Goal: Information Seeking & Learning: Learn about a topic

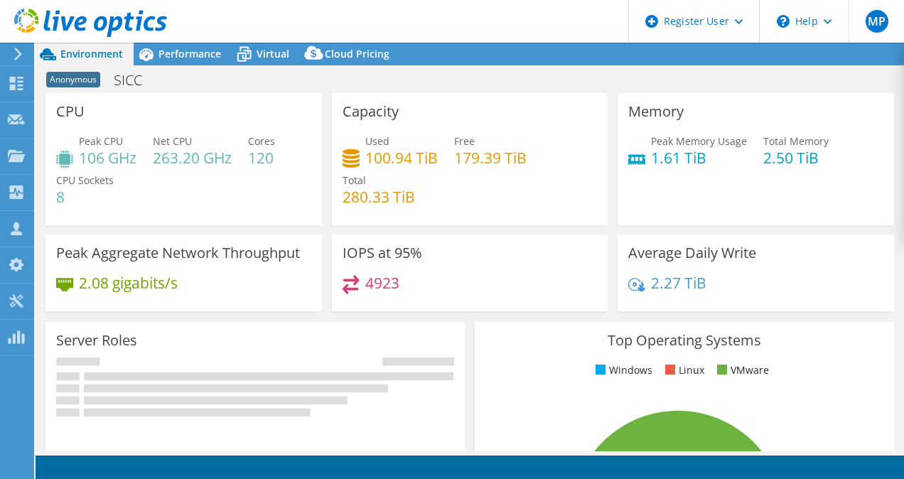
select select "EULondon"
select select "GBP"
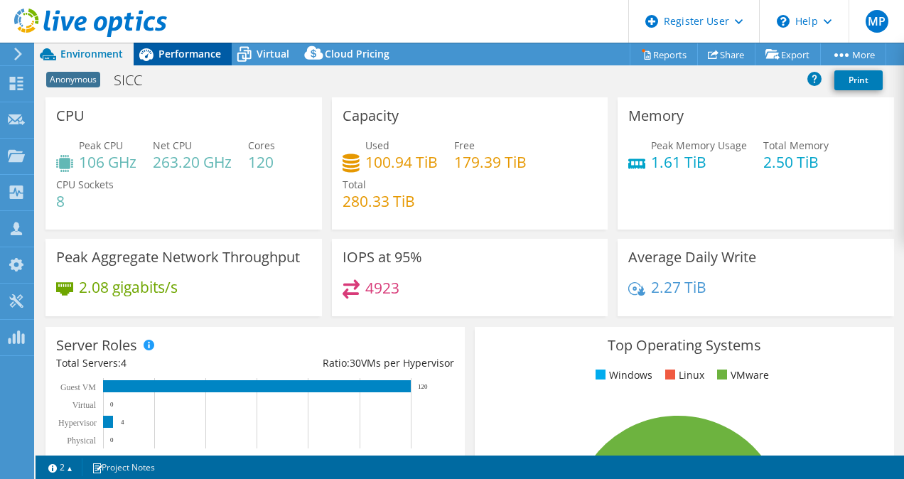
click at [188, 60] on span "Performance" at bounding box center [190, 54] width 63 height 14
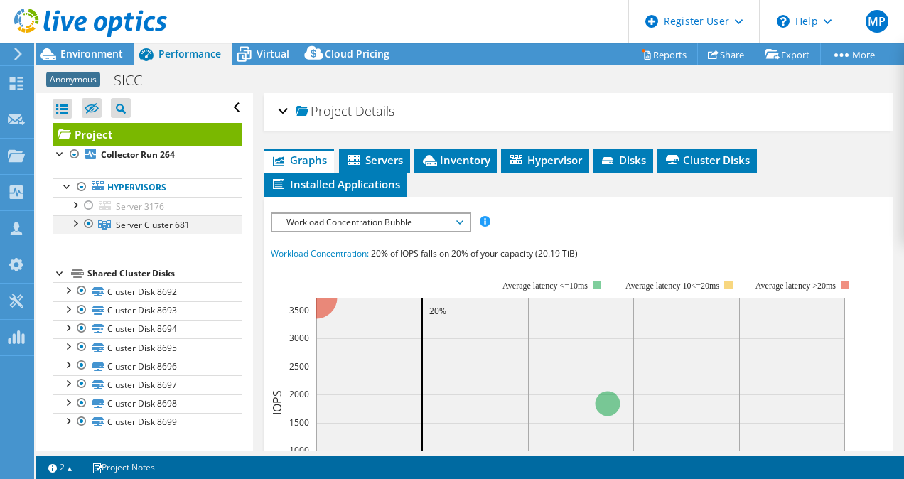
click at [77, 228] on div at bounding box center [75, 222] width 14 height 14
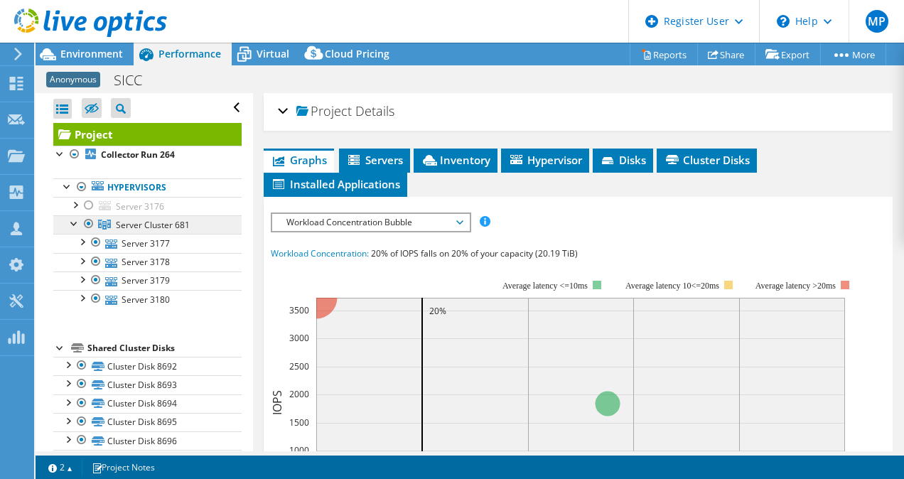
click at [188, 220] on span "Server Cluster 681" at bounding box center [153, 225] width 74 height 12
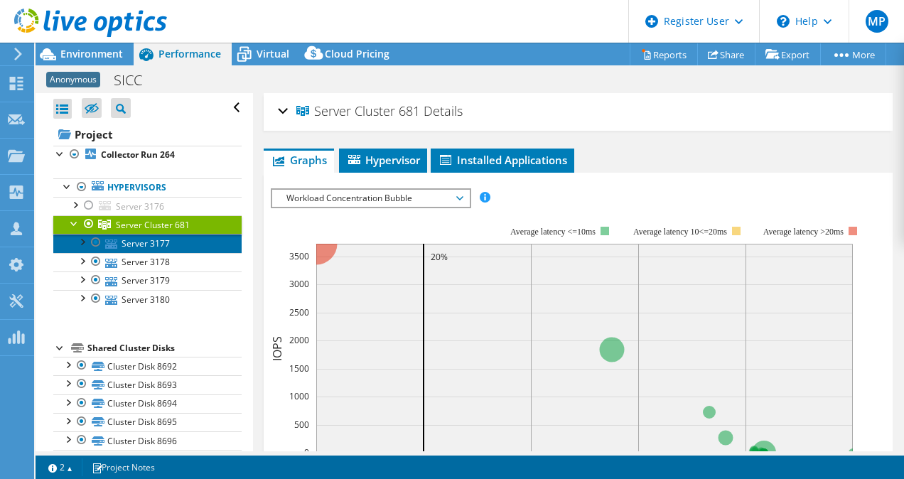
click at [166, 242] on link "Server 3177" at bounding box center [147, 243] width 188 height 18
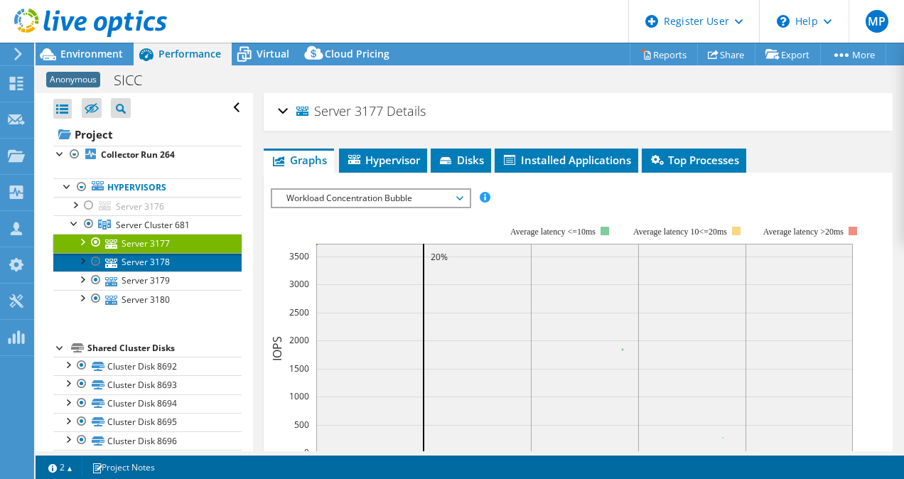
click at [153, 264] on link "Server 3178" at bounding box center [147, 262] width 188 height 18
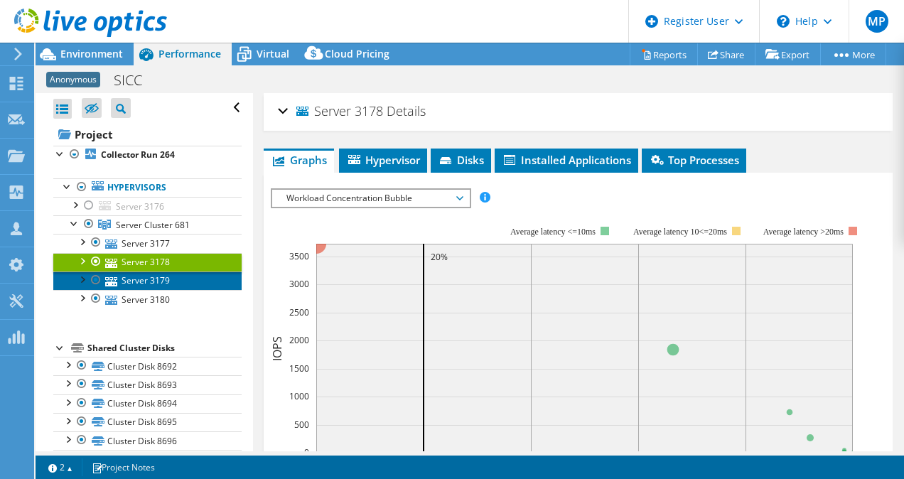
click at [149, 283] on link "Server 3179" at bounding box center [147, 281] width 188 height 18
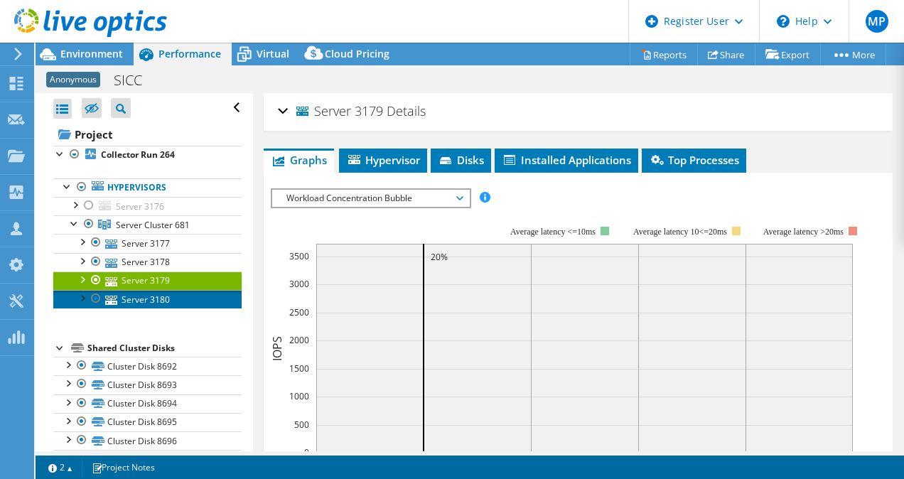
click at [144, 296] on link "Server 3180" at bounding box center [147, 299] width 188 height 18
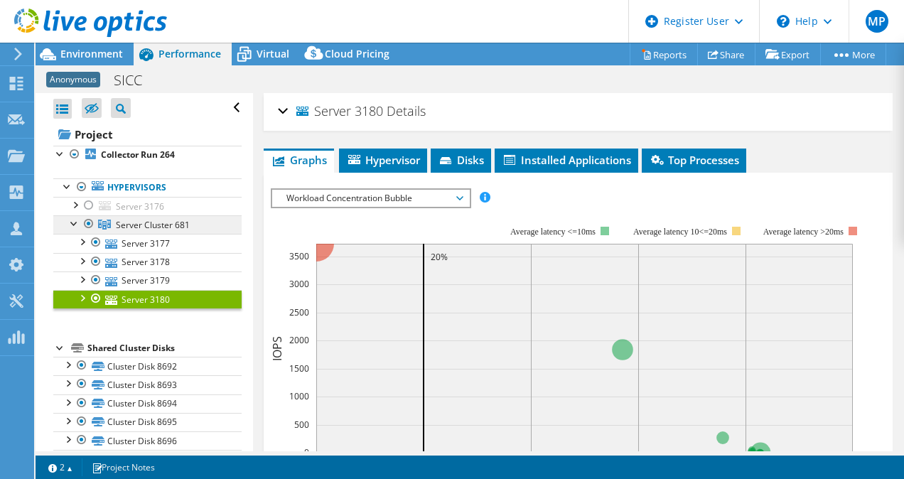
click at [151, 220] on span "Server Cluster 681" at bounding box center [153, 225] width 74 height 12
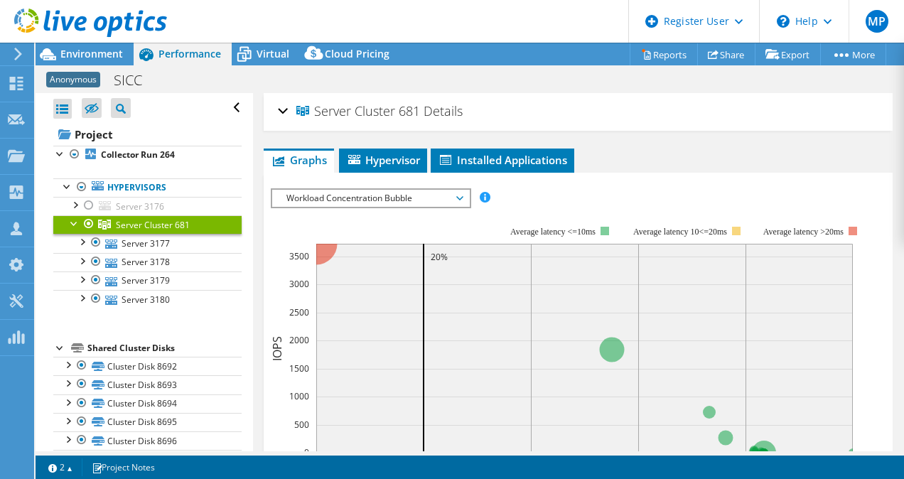
click at [288, 107] on h2 "Server Cluster 681 Details" at bounding box center [370, 111] width 185 height 28
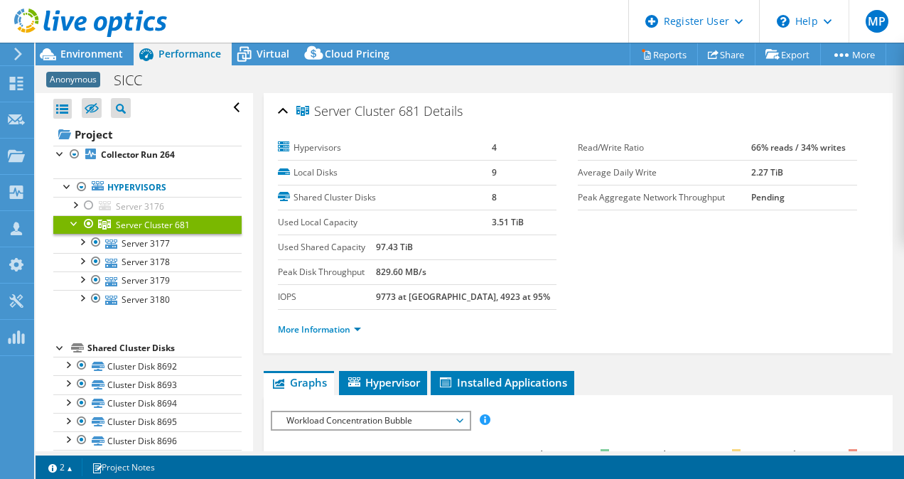
click at [295, 110] on h2 "Server Cluster 681 Details" at bounding box center [370, 111] width 185 height 28
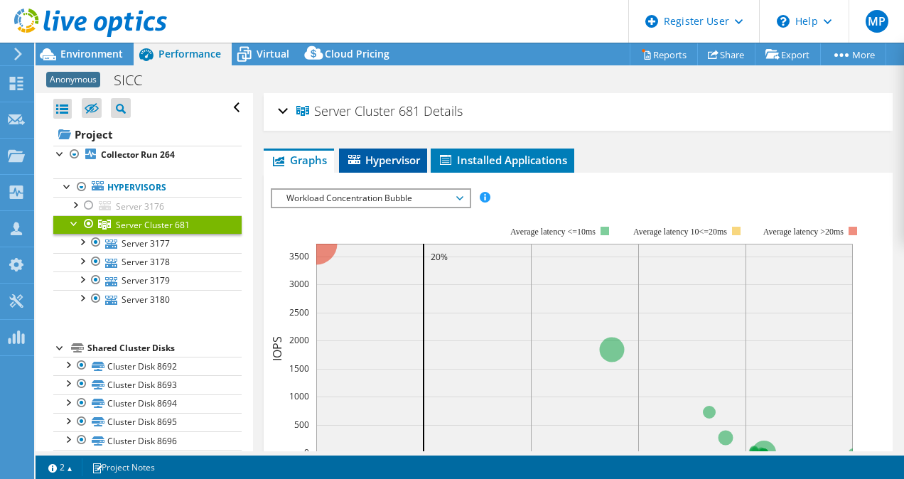
click at [380, 166] on span "Hypervisor" at bounding box center [383, 160] width 74 height 14
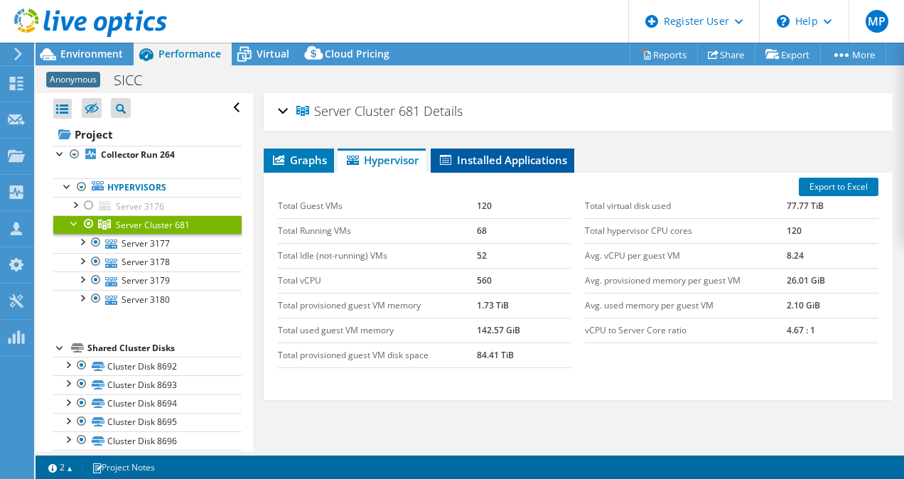
click at [476, 165] on span "Installed Applications" at bounding box center [502, 160] width 129 height 14
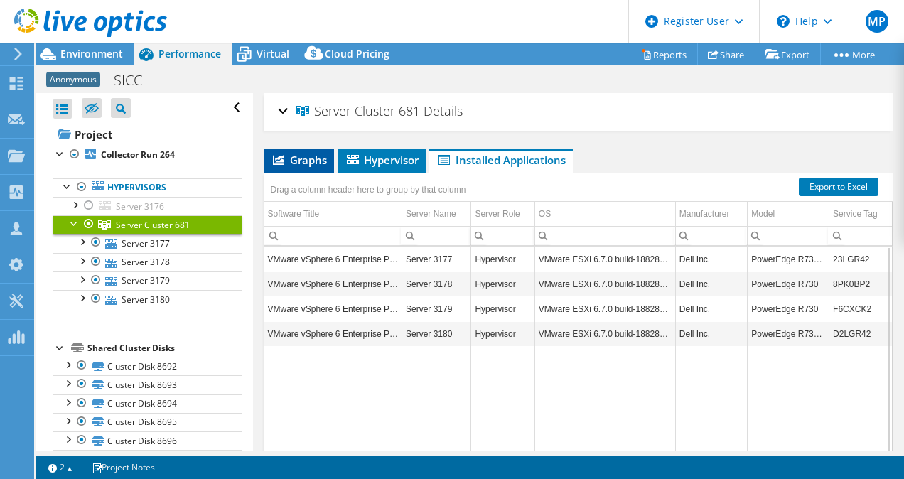
click at [296, 153] on span "Graphs" at bounding box center [299, 160] width 56 height 14
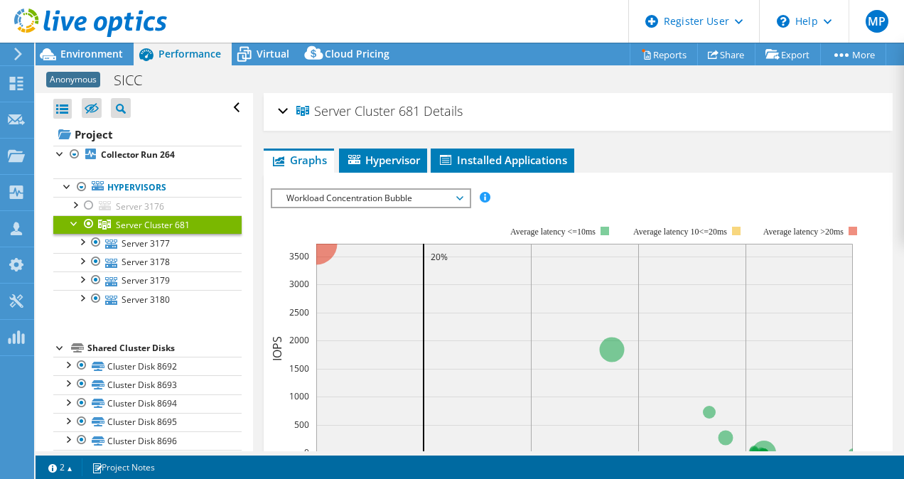
click at [187, 55] on span "Performance" at bounding box center [190, 54] width 63 height 14
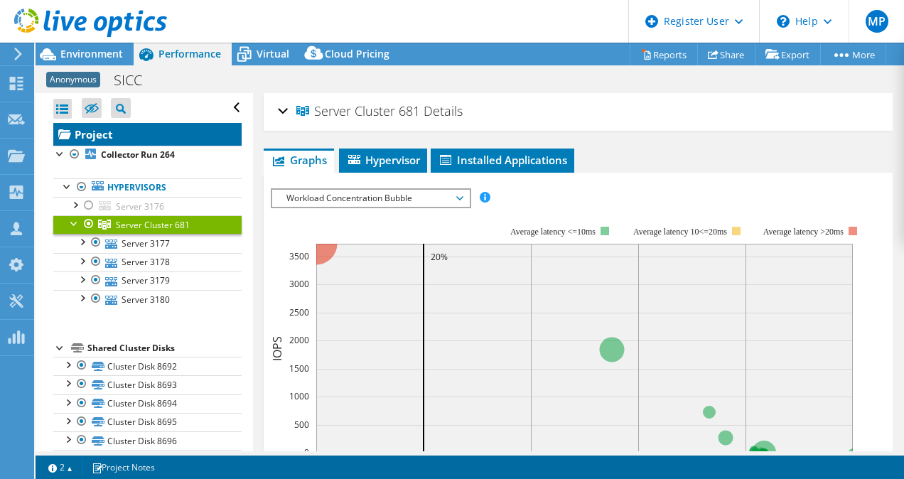
click at [101, 139] on link "Project" at bounding box center [147, 134] width 188 height 23
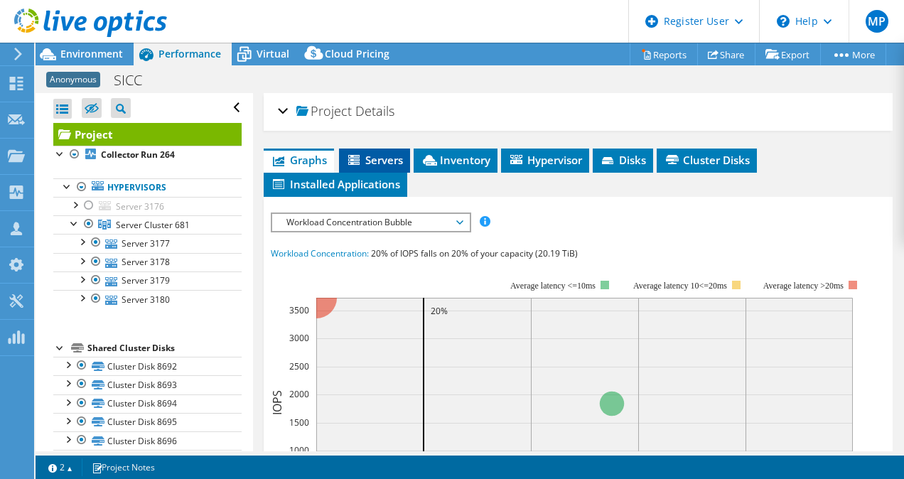
click at [383, 149] on li "Servers" at bounding box center [374, 161] width 71 height 24
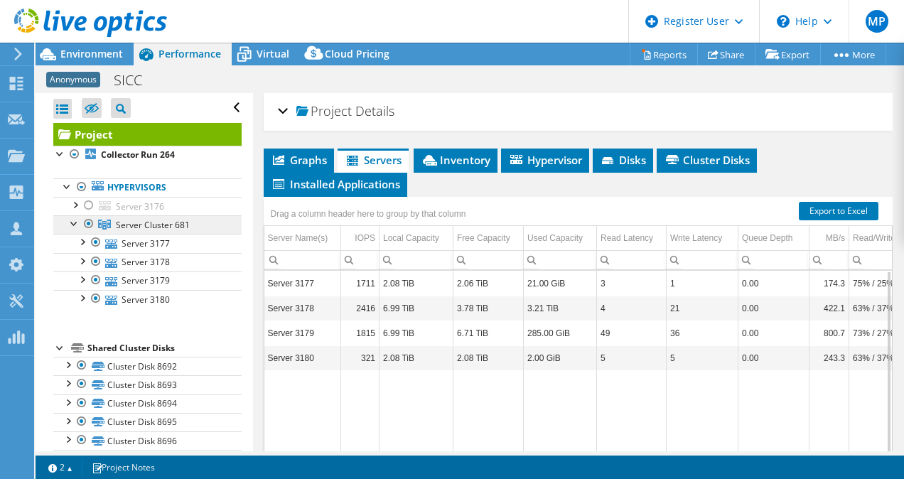
click at [161, 221] on span "Server Cluster 681" at bounding box center [153, 225] width 74 height 12
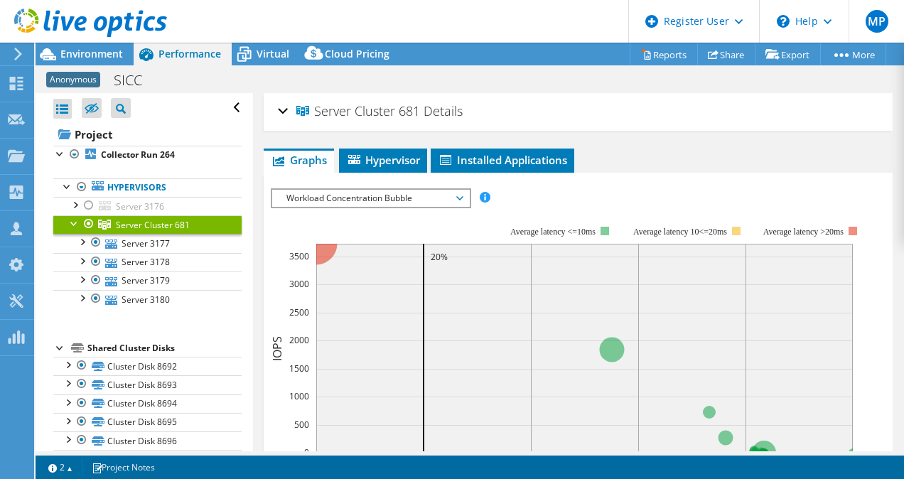
click at [461, 197] on span "Workload Concentration Bubble" at bounding box center [370, 198] width 183 height 17
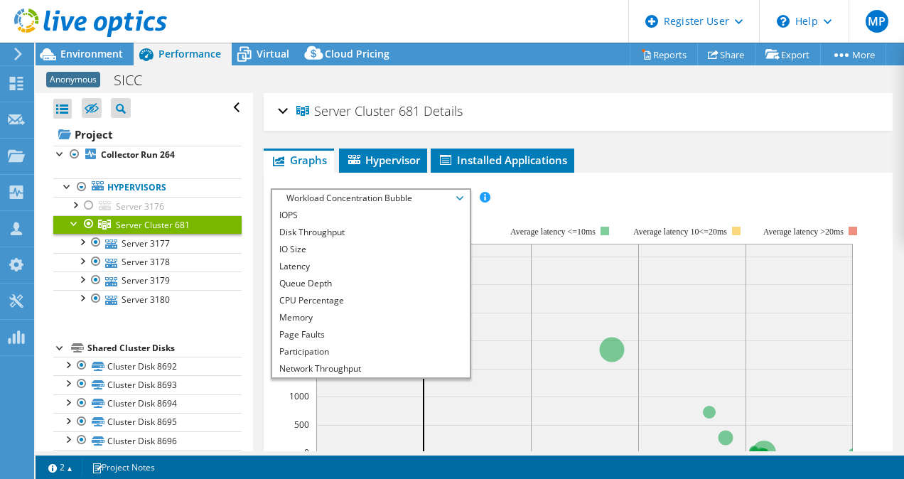
click at [461, 197] on span "Workload Concentration Bubble" at bounding box center [370, 198] width 183 height 17
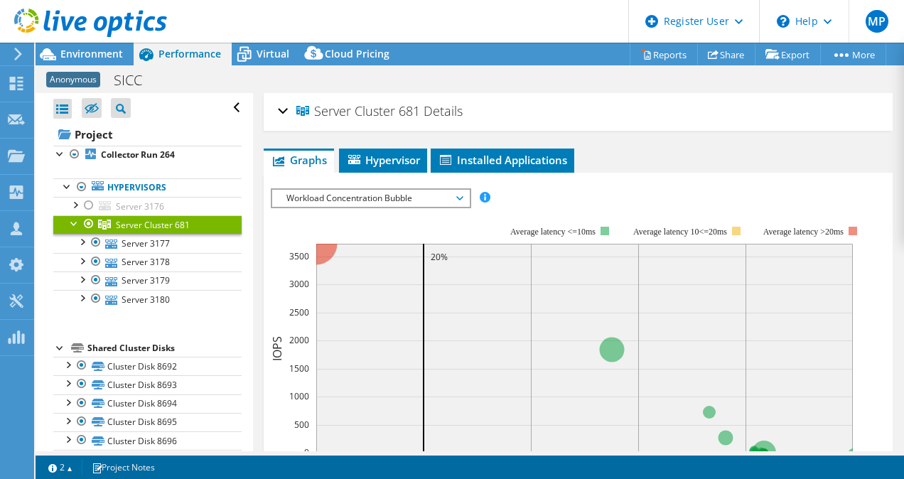
scroll to position [72, 0]
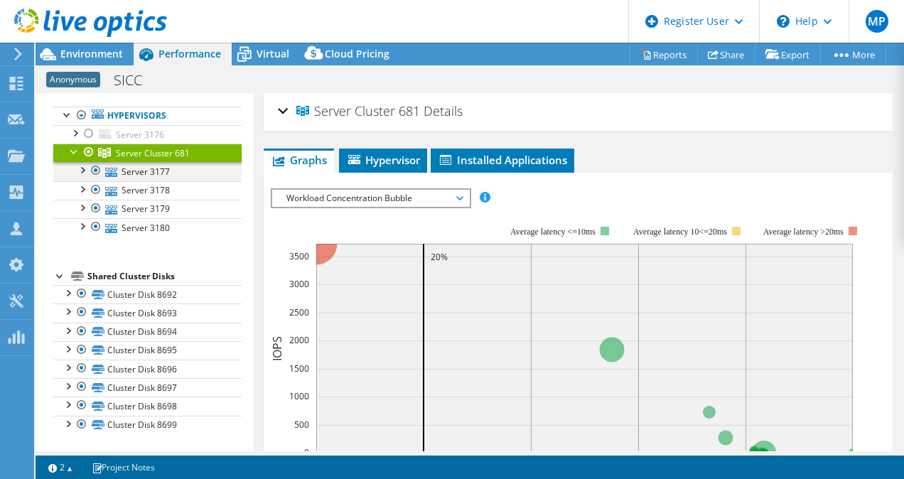
click at [86, 171] on div at bounding box center [82, 169] width 14 height 14
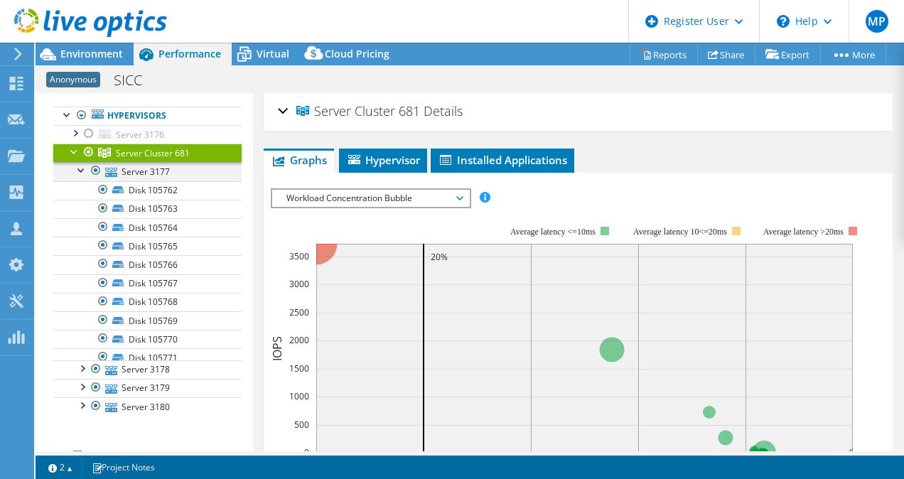
click at [86, 171] on div at bounding box center [82, 169] width 14 height 14
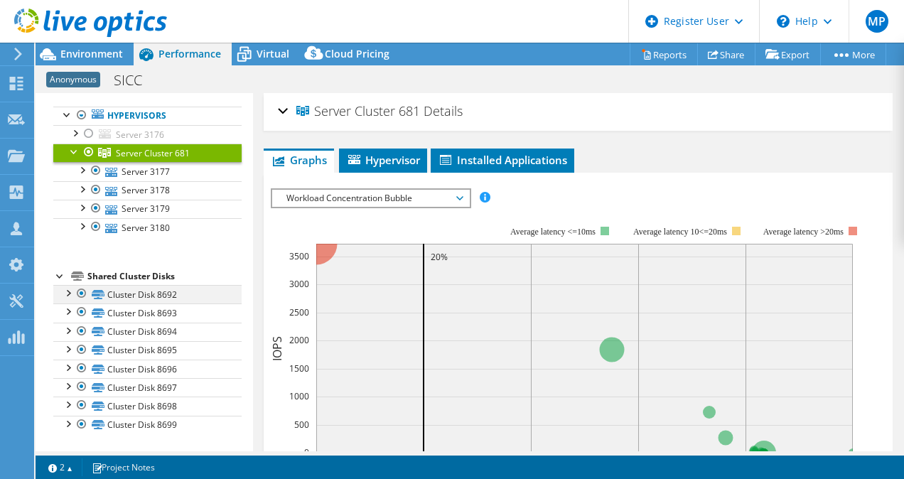
click at [65, 290] on div at bounding box center [67, 292] width 14 height 14
click at [97, 167] on div at bounding box center [96, 170] width 14 height 17
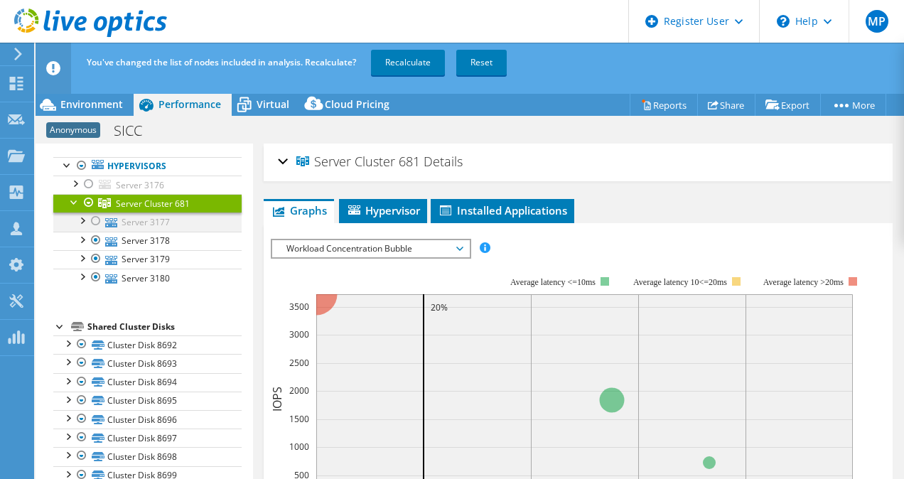
click at [93, 219] on div at bounding box center [96, 221] width 14 height 17
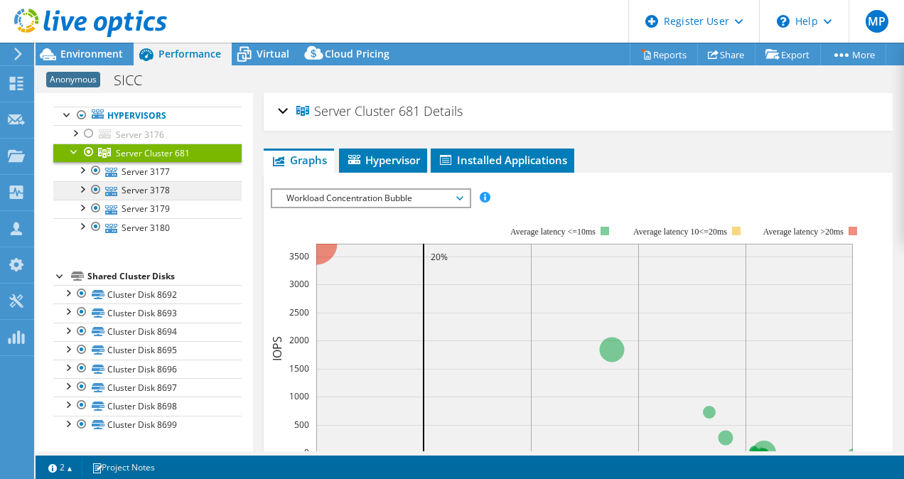
scroll to position [0, 0]
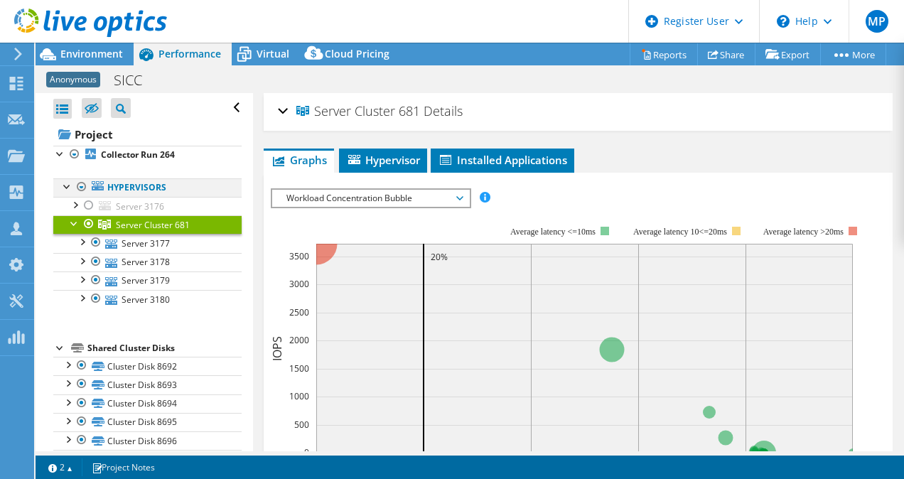
click at [67, 186] on div at bounding box center [67, 185] width 14 height 14
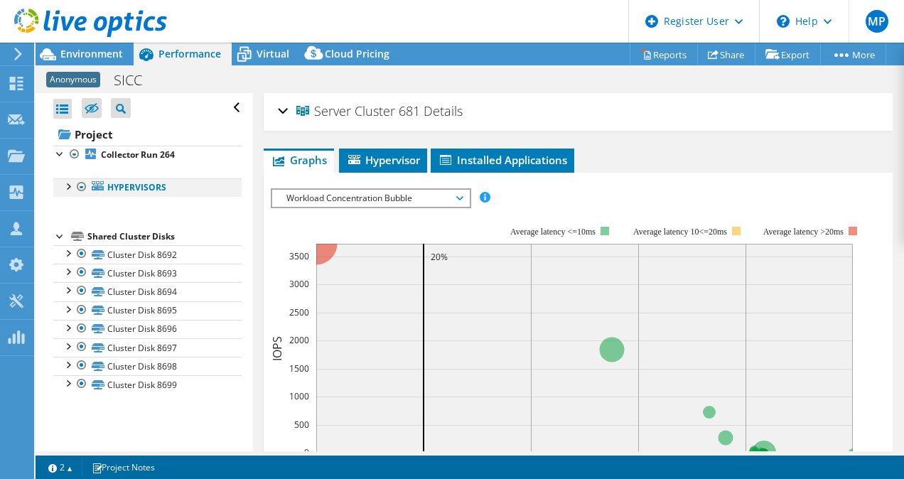
click at [66, 187] on div at bounding box center [67, 185] width 14 height 14
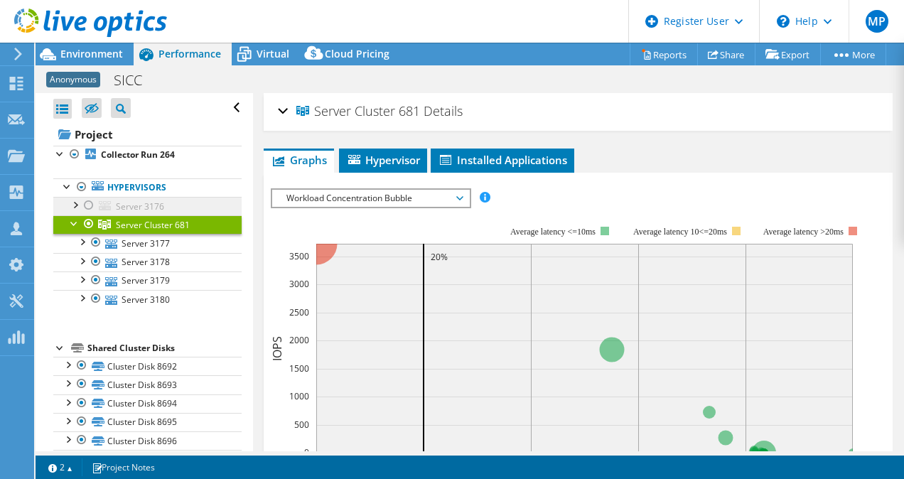
click at [74, 211] on div at bounding box center [75, 204] width 14 height 14
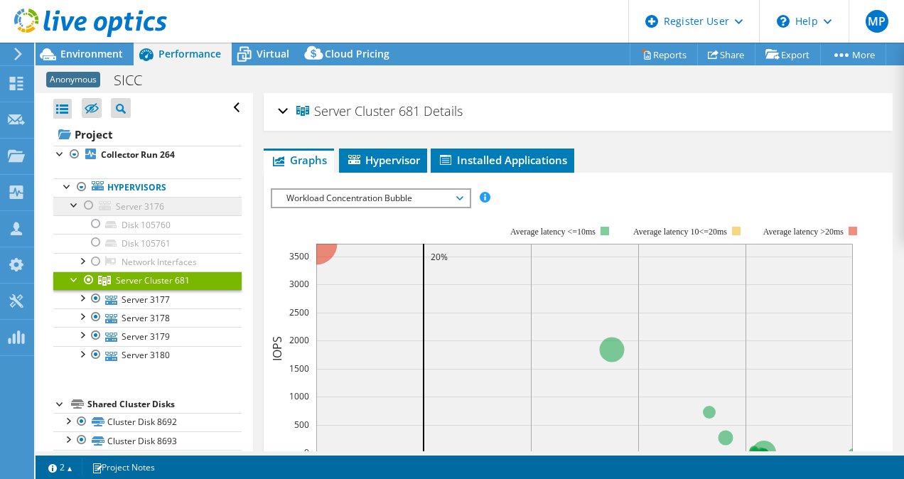
click at [74, 211] on div at bounding box center [75, 204] width 14 height 14
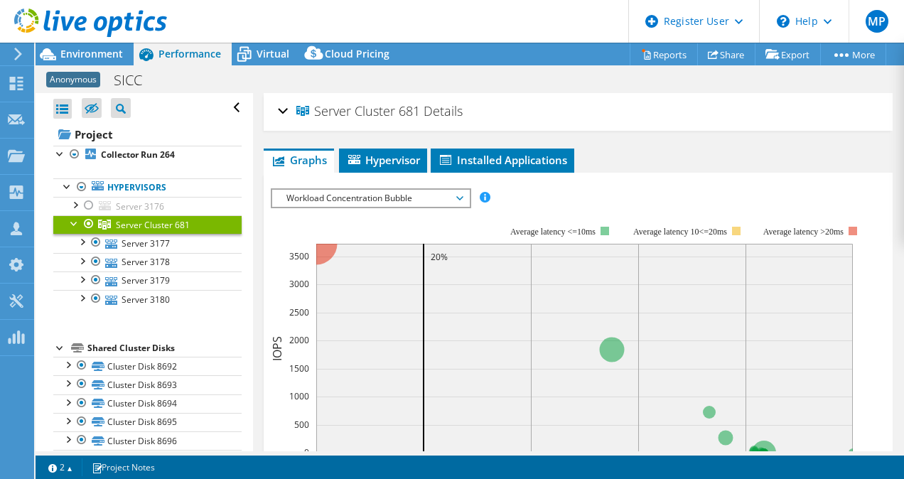
click at [353, 196] on span "Workload Concentration Bubble" at bounding box center [370, 198] width 183 height 17
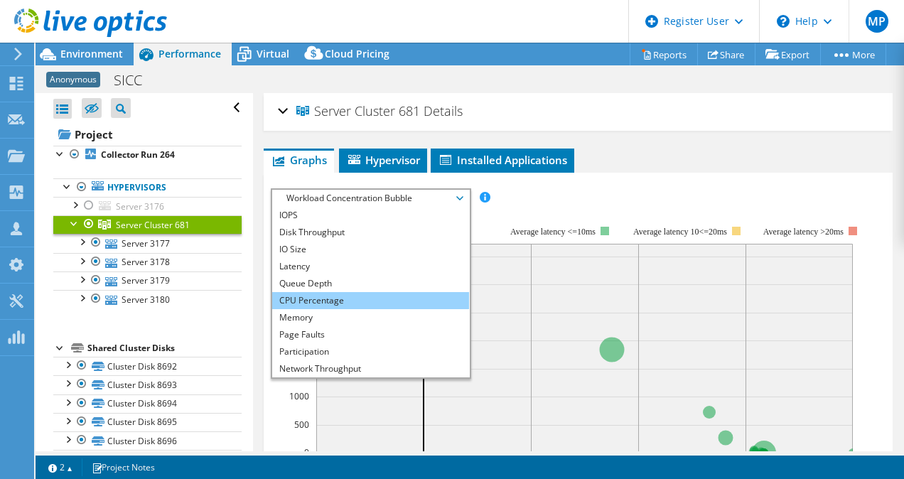
click at [343, 301] on li "CPU Percentage" at bounding box center [370, 300] width 197 height 17
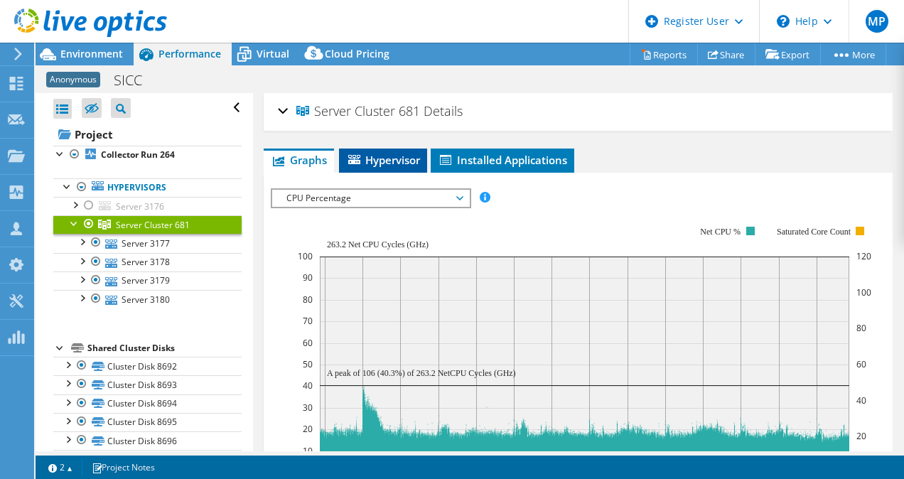
click at [418, 157] on span "Hypervisor" at bounding box center [383, 160] width 74 height 14
